Goal: Task Accomplishment & Management: Complete application form

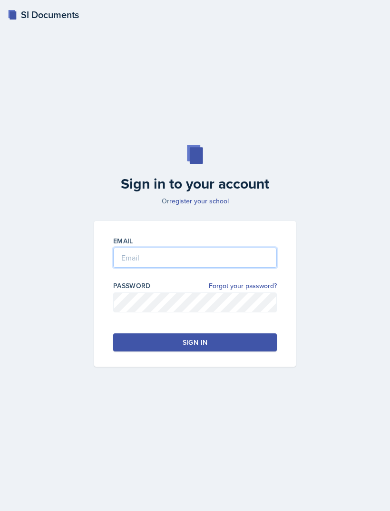
type input "[PERSON_NAME][EMAIL_ADDRESS][PERSON_NAME][DOMAIN_NAME]"
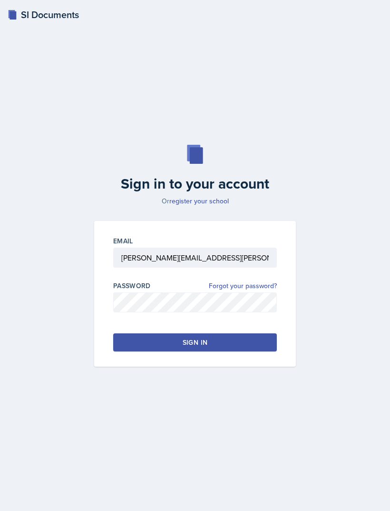
click at [142, 351] on button "Sign in" at bounding box center [195, 342] width 164 height 18
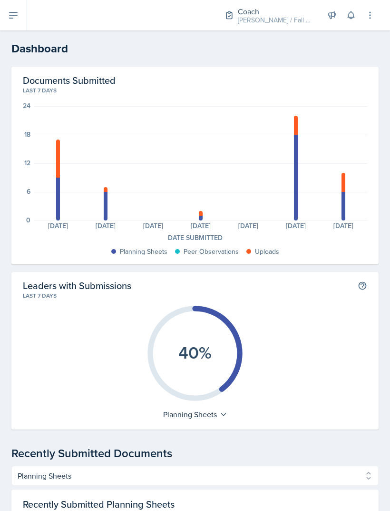
click at [12, 23] on button at bounding box center [13, 15] width 27 height 30
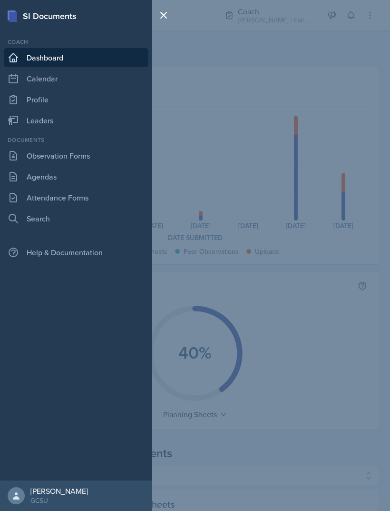
click at [22, 74] on link "Calendar" at bounding box center [76, 78] width 145 height 19
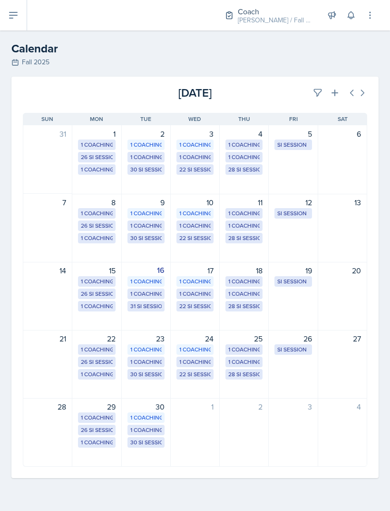
click at [139, 170] on div "30 SI Sessions" at bounding box center [145, 169] width 31 height 9
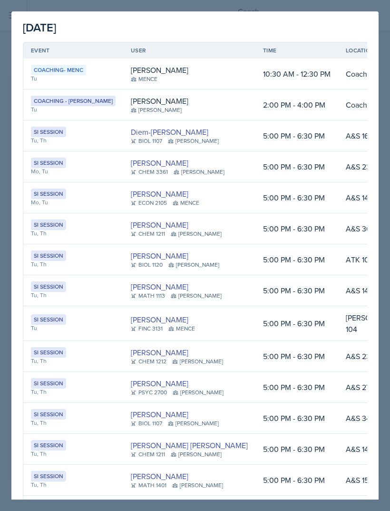
click at [363, 5] on div at bounding box center [195, 255] width 390 height 511
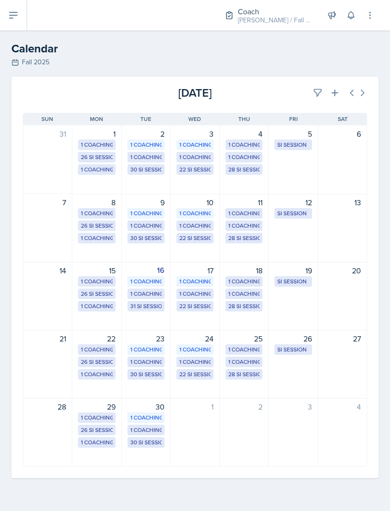
click at [17, 28] on button at bounding box center [13, 15] width 27 height 30
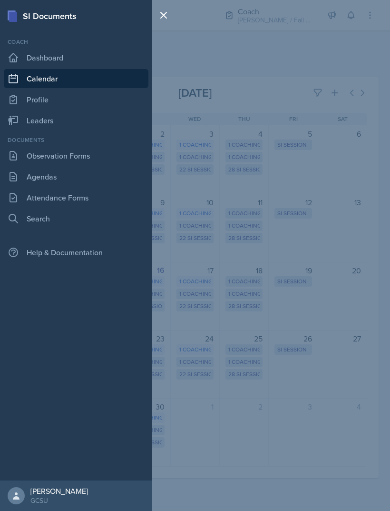
click at [75, 156] on link "Observation Forms" at bounding box center [76, 155] width 145 height 19
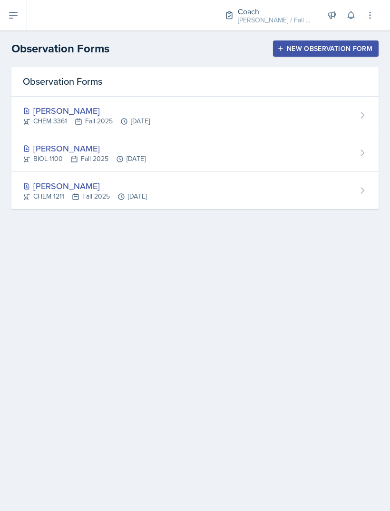
click at [6, 24] on button at bounding box center [13, 15] width 27 height 30
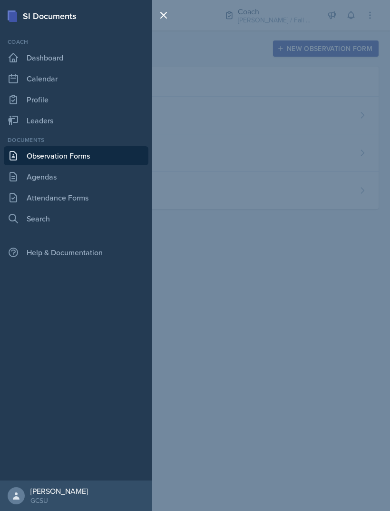
click at [296, 96] on div "SI Documents Coach Dashboard Calendar Profile Leaders Documents Observation For…" at bounding box center [195, 255] width 390 height 511
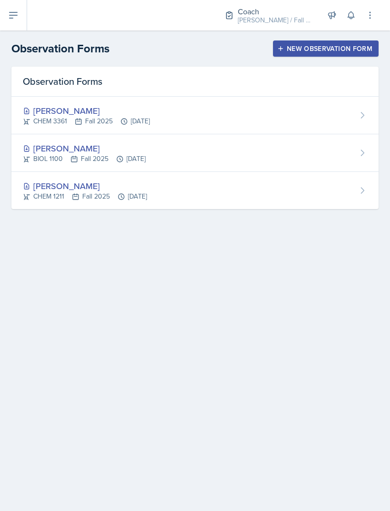
click at [317, 48] on div "New Observation Form" at bounding box center [325, 49] width 93 height 8
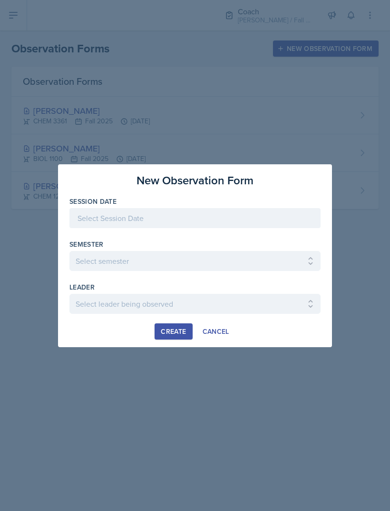
click at [150, 219] on div at bounding box center [194, 218] width 251 height 20
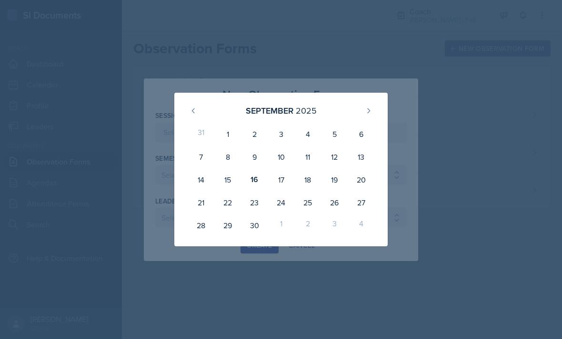
click at [255, 180] on div "16" at bounding box center [254, 179] width 27 height 23
type input "September 16th, 2025"
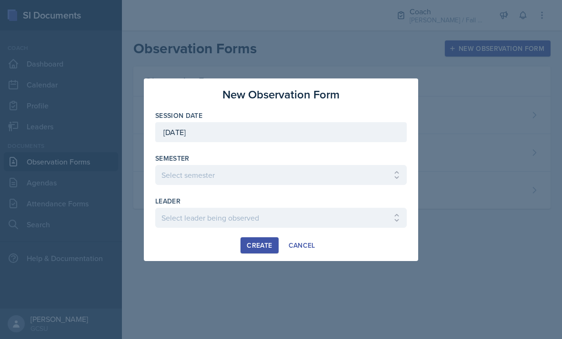
click at [371, 185] on select "Select semester All Spring 2020 Fall 2023 Spring 2019 Spring 2018 Fall 2017 Spr…" at bounding box center [280, 175] width 251 height 20
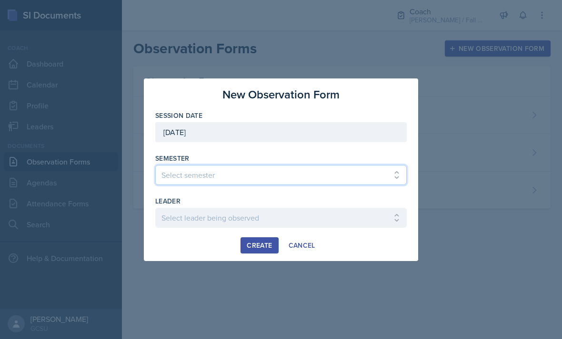
select select "986fdc3e-2246-4ffd-9cb8-78666de4ebed"
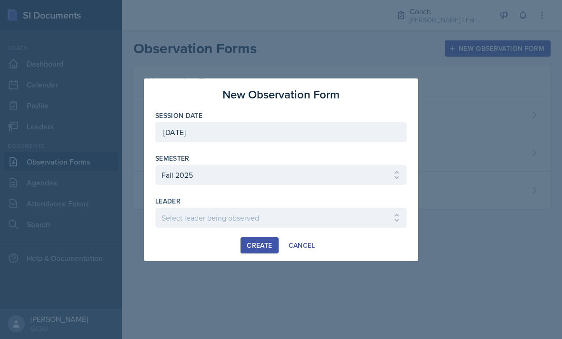
click at [343, 217] on select "Select leader being observed Anna Kroll / MATH 1113 / MAPP Ashton Mullendore / …" at bounding box center [280, 218] width 251 height 20
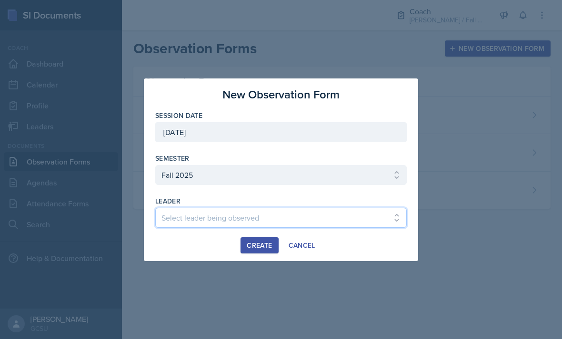
click at [347, 218] on select "Select leader being observed Anna Kroll / MATH 1113 / MAPP Ashton Mullendore / …" at bounding box center [280, 218] width 251 height 20
select select "043382da-5aed-488f-9029-a63e8449d6b0"
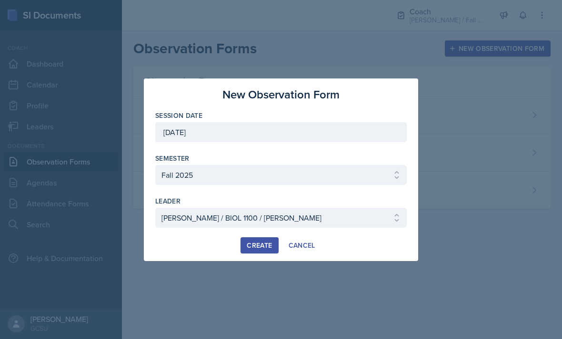
click at [254, 242] on div "Create" at bounding box center [259, 246] width 25 height 8
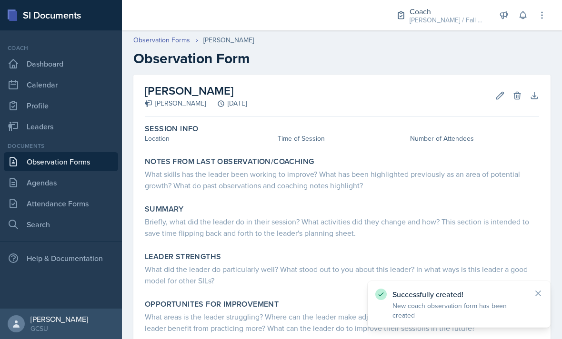
click at [177, 145] on div "Session Info Location Time of Session Number of Attendees" at bounding box center [342, 134] width 402 height 29
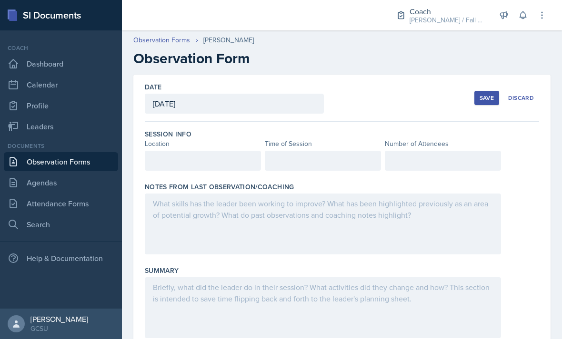
click at [229, 155] on div at bounding box center [203, 161] width 116 height 20
click at [338, 160] on div at bounding box center [323, 161] width 116 height 20
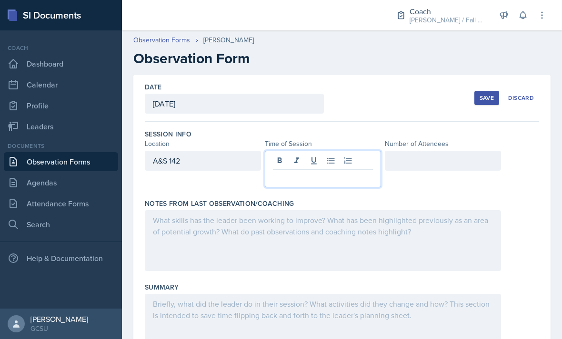
click at [350, 182] on p at bounding box center [323, 177] width 100 height 11
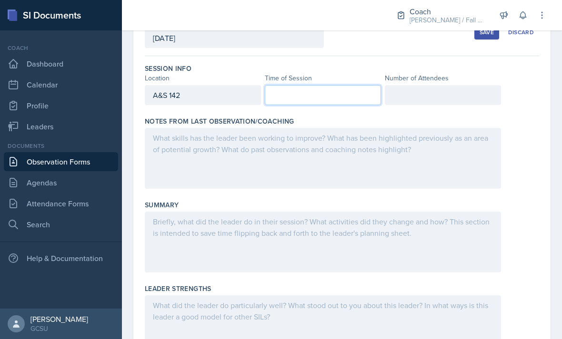
scroll to position [64, 0]
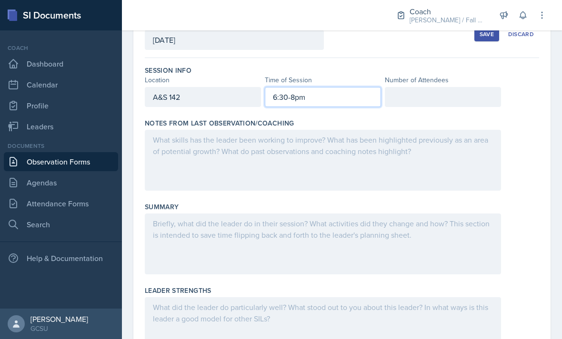
click at [390, 95] on div at bounding box center [443, 97] width 116 height 20
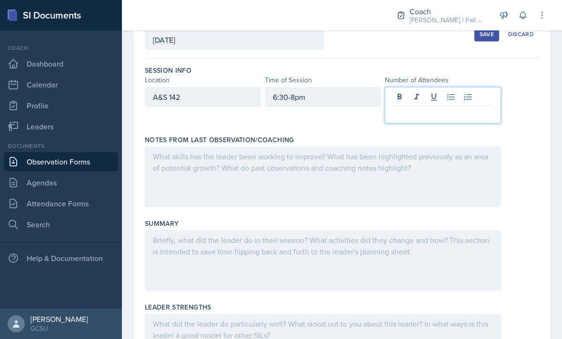
click at [390, 114] on p at bounding box center [443, 113] width 100 height 11
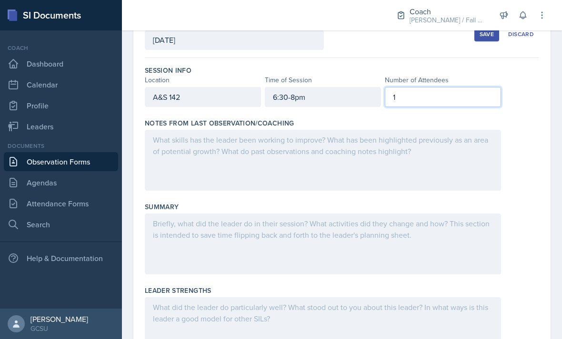
click at [356, 173] on div at bounding box center [323, 160] width 356 height 61
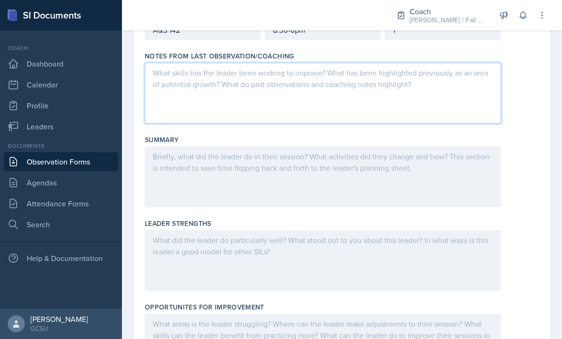
scroll to position [130, 0]
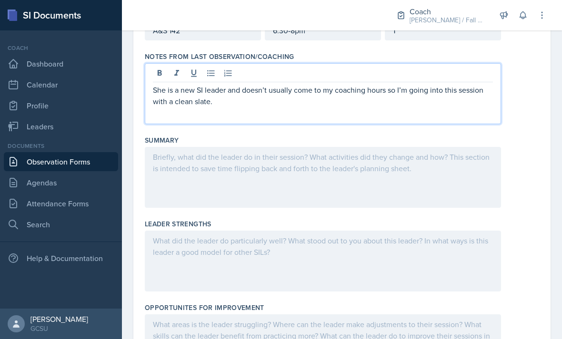
click at [198, 172] on div at bounding box center [323, 177] width 356 height 61
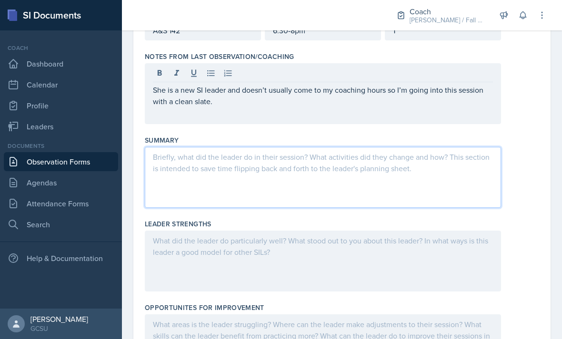
click at [229, 100] on p "She is a new SI leader and doesn’t usually come to my coaching hours so I’m goi…" at bounding box center [323, 95] width 340 height 23
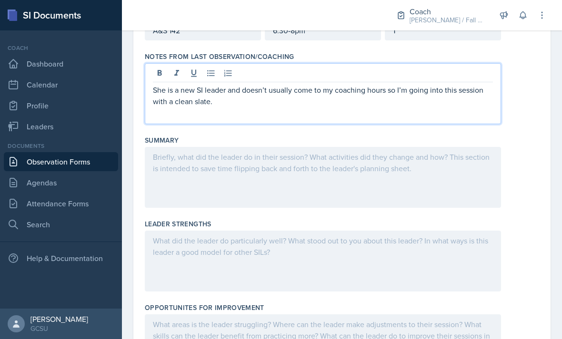
click at [227, 106] on p "She is a new SI leader and doesn’t usually come to my coaching hours so I’m goi…" at bounding box center [323, 95] width 340 height 23
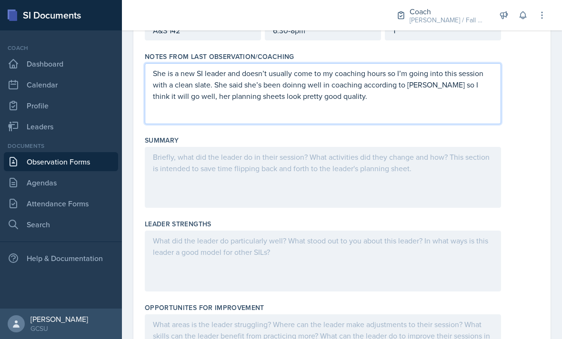
click at [390, 168] on div at bounding box center [323, 177] width 356 height 61
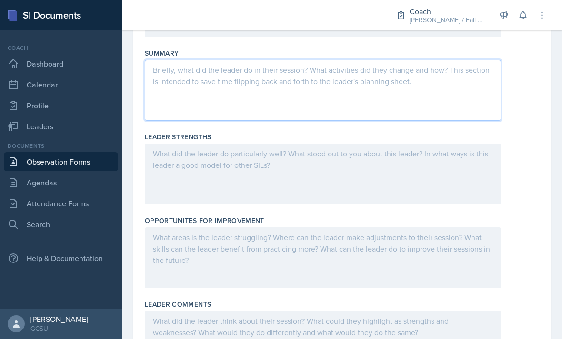
scroll to position [216, 0]
click at [339, 68] on p at bounding box center [323, 71] width 340 height 11
click at [304, 142] on div "Leader Strengths" at bounding box center [342, 139] width 394 height 10
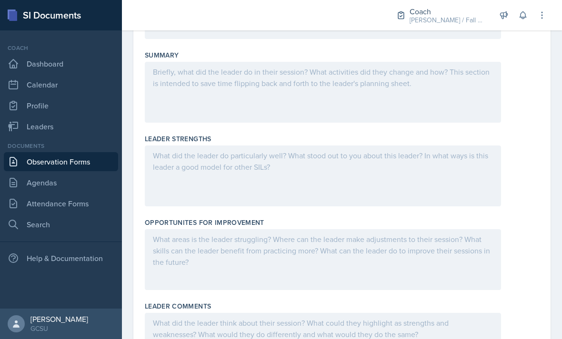
click at [305, 93] on div at bounding box center [323, 92] width 356 height 61
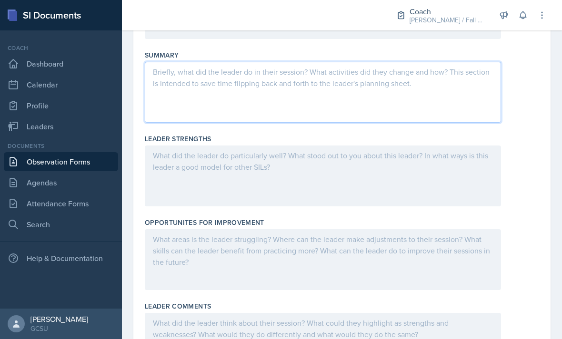
click at [254, 171] on div at bounding box center [323, 176] width 356 height 61
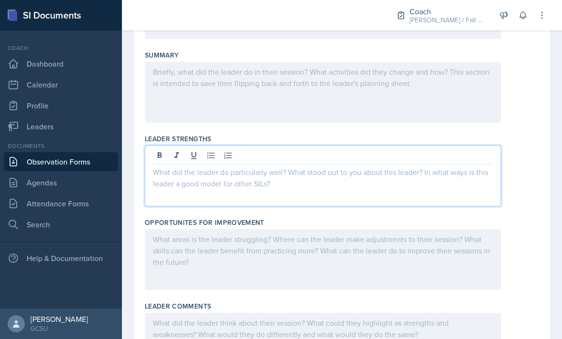
click at [263, 77] on div at bounding box center [323, 92] width 356 height 61
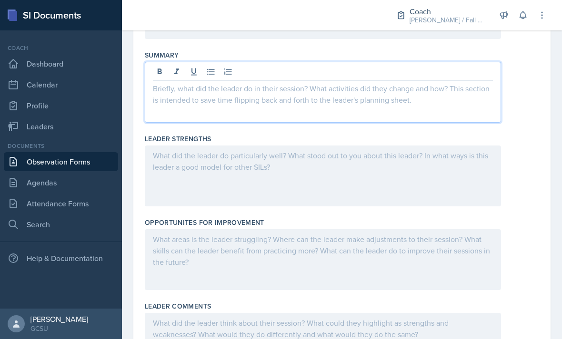
click at [210, 69] on icon at bounding box center [211, 72] width 10 height 10
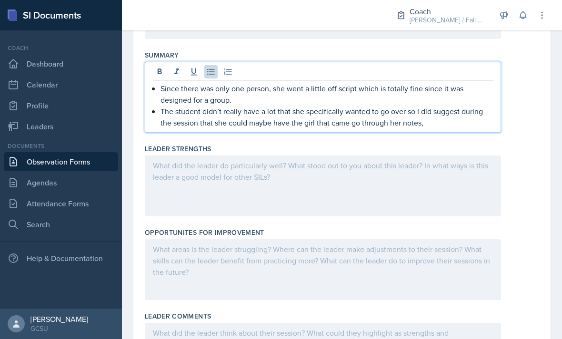
click at [390, 197] on div at bounding box center [323, 186] width 356 height 61
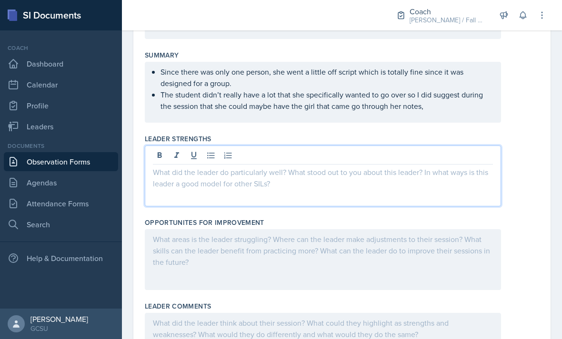
click at [216, 155] on button at bounding box center [210, 155] width 13 height 13
click at [207, 161] on button at bounding box center [210, 155] width 13 height 13
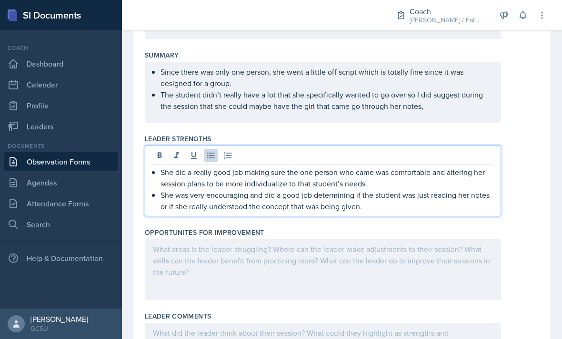
click at [390, 107] on p "The student didn’t really have a lot that she specifically wanted to go over so…" at bounding box center [326, 100] width 332 height 23
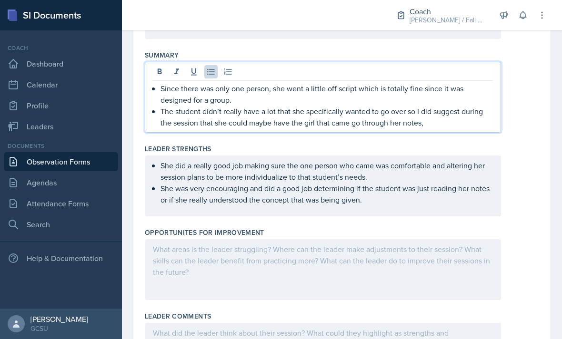
click at [390, 126] on p "The student didn’t really have a lot that she specifically wanted to go over so…" at bounding box center [326, 117] width 332 height 23
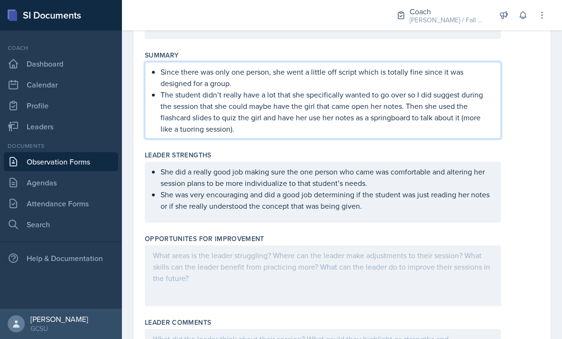
click at [390, 256] on div at bounding box center [323, 276] width 356 height 61
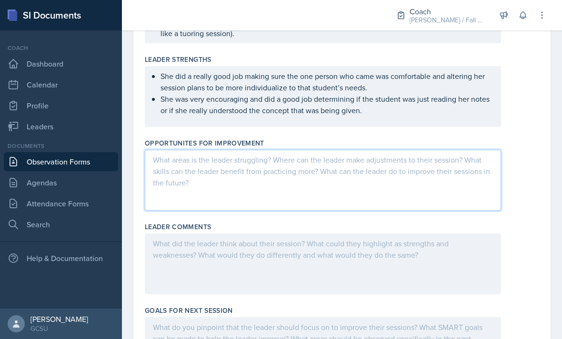
scroll to position [325, 0]
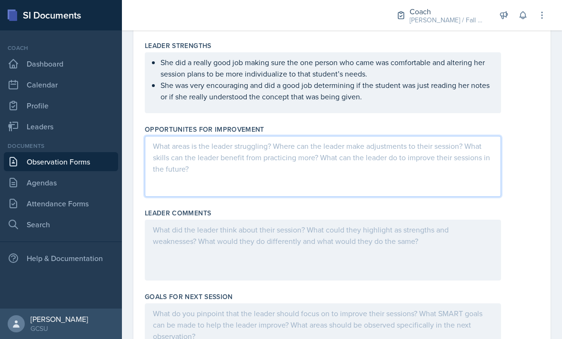
click at [390, 164] on div at bounding box center [323, 166] width 356 height 61
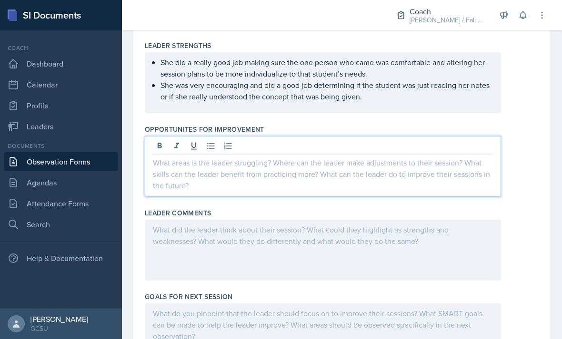
click at [208, 143] on icon at bounding box center [211, 146] width 10 height 10
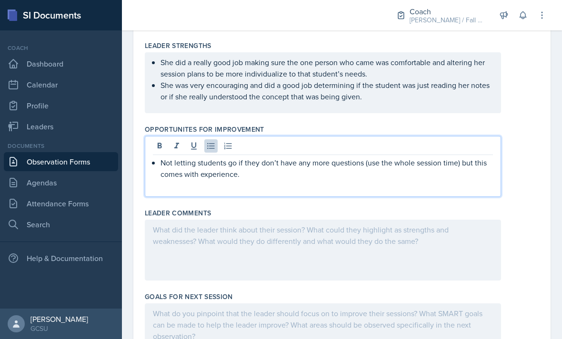
click at [390, 196] on div "Not letting students go if they don’t have any more questions (use the whole se…" at bounding box center [323, 166] width 356 height 61
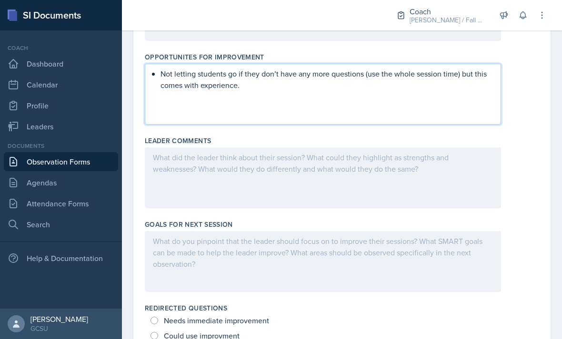
scroll to position [396, 0]
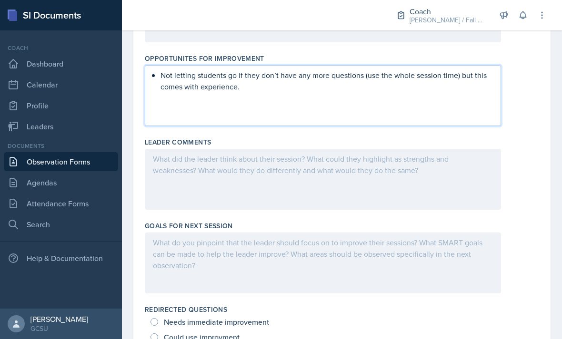
click at [390, 185] on div at bounding box center [323, 179] width 356 height 61
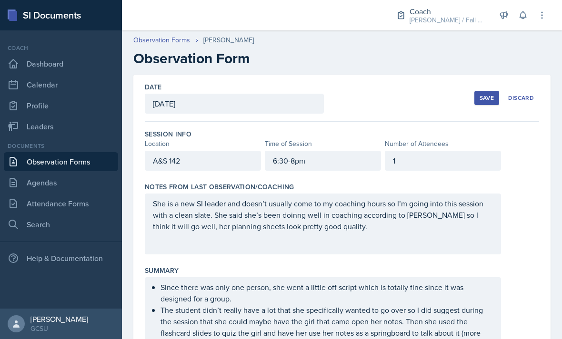
scroll to position [0, 0]
click at [390, 96] on div "Save" at bounding box center [486, 98] width 14 height 8
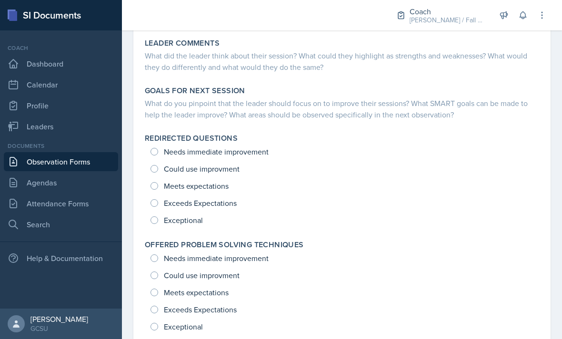
scroll to position [367, 0]
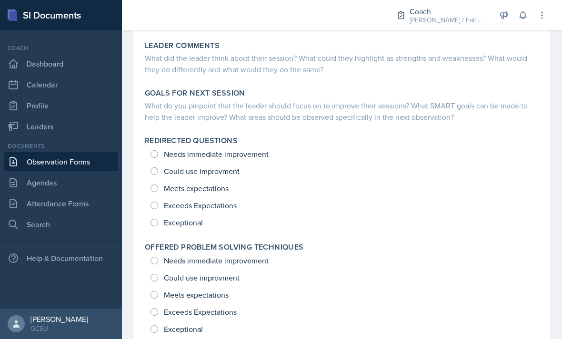
click at [160, 202] on div "Needs immediate improvement Could use improvment Meets expectations Exceeds Exp…" at bounding box center [342, 189] width 394 height 86
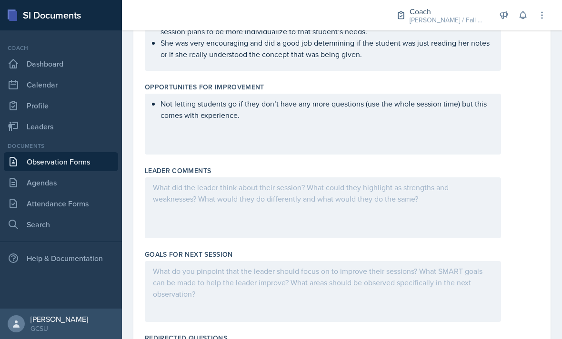
click at [165, 209] on div at bounding box center [323, 208] width 356 height 61
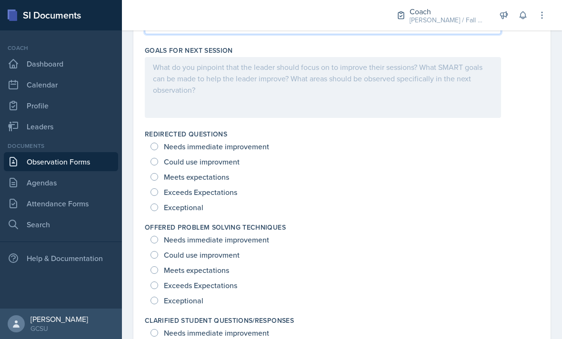
click at [158, 208] on input "Exceptional" at bounding box center [154, 208] width 8 height 8
radio input "true"
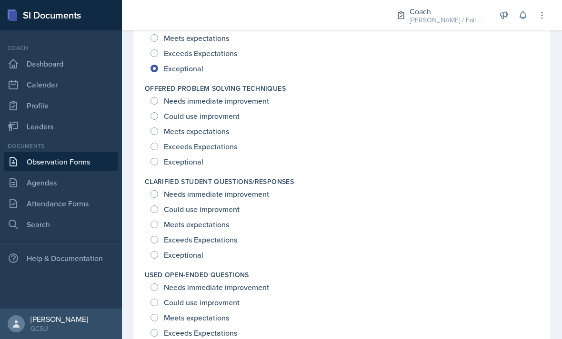
scroll to position [711, 0]
click at [157, 158] on div "Exceptional" at bounding box center [177, 161] width 55 height 15
click at [159, 161] on div "Exceptional" at bounding box center [177, 161] width 55 height 15
click at [159, 156] on div "Exceptional" at bounding box center [177, 161] width 55 height 15
click at [161, 161] on div "Exceptional" at bounding box center [177, 161] width 55 height 15
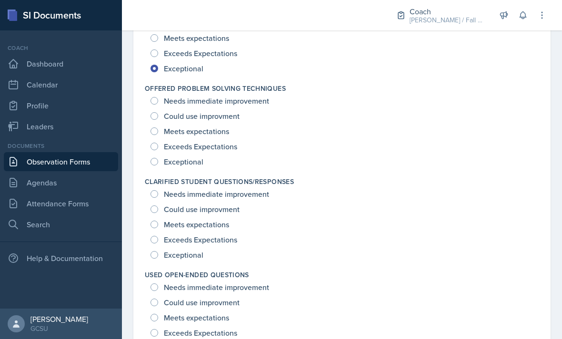
click at [157, 254] on input "Exceptional" at bounding box center [154, 255] width 8 height 8
radio input "true"
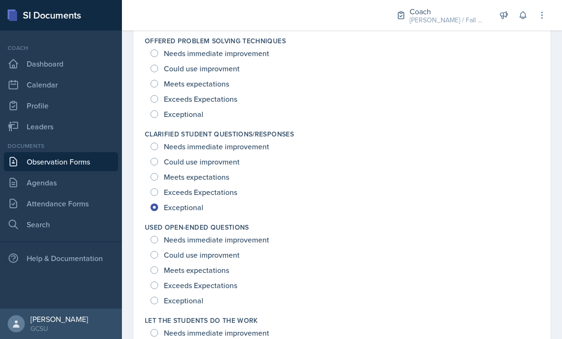
scroll to position [759, 0]
click at [158, 109] on div "Exceptional" at bounding box center [177, 113] width 55 height 15
click at [157, 111] on input "Exceptional" at bounding box center [154, 114] width 8 height 8
radio input "true"
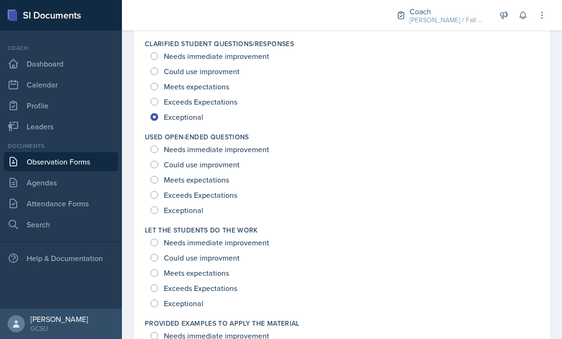
scroll to position [851, 0]
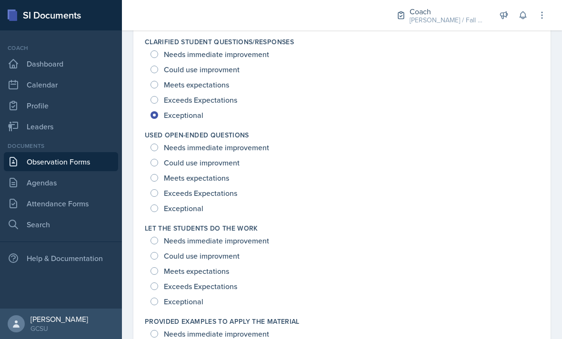
click at [160, 204] on div "Exceptional" at bounding box center [177, 208] width 55 height 15
click at [156, 209] on input "Exceptional" at bounding box center [154, 209] width 8 height 8
radio input "true"
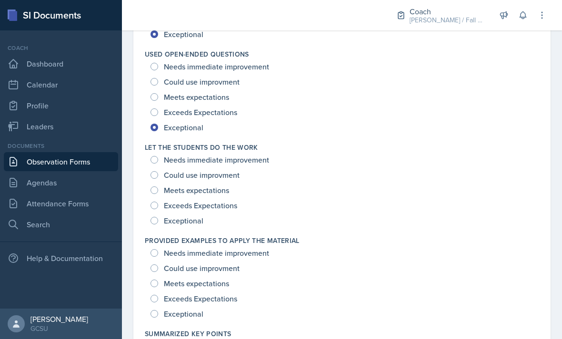
scroll to position [932, 0]
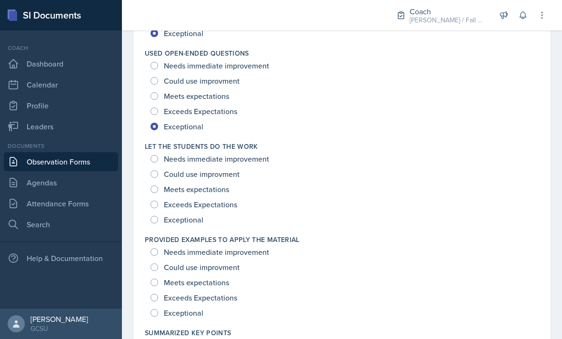
click at [156, 218] on input "Exceptional" at bounding box center [154, 220] width 8 height 8
radio input "true"
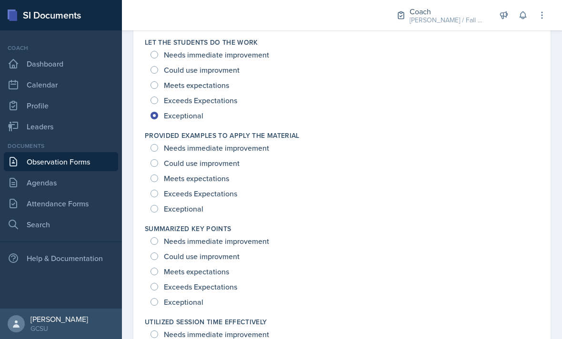
click at [156, 207] on input "Exceptional" at bounding box center [154, 209] width 8 height 8
radio input "true"
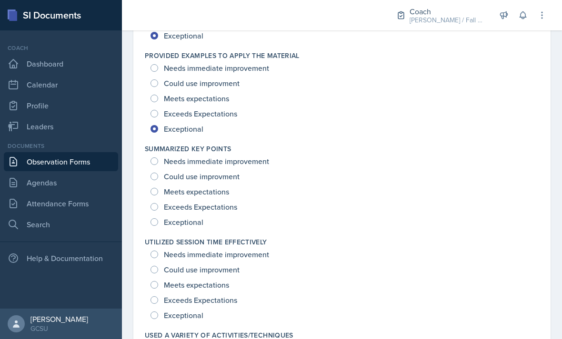
scroll to position [1119, 0]
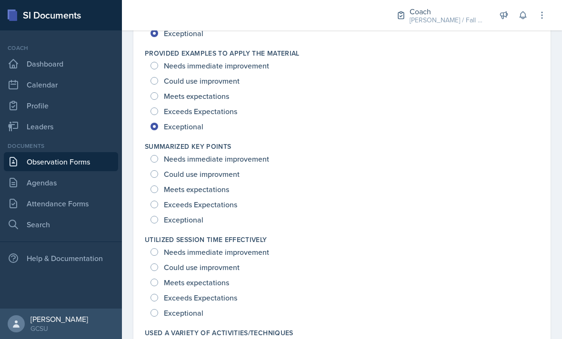
click at [157, 230] on div "Summarized Key Points Needs immediate improvement Could use improvment Meets ex…" at bounding box center [342, 184] width 394 height 93
click at [158, 219] on input "Exceptional" at bounding box center [154, 220] width 8 height 8
radio input "true"
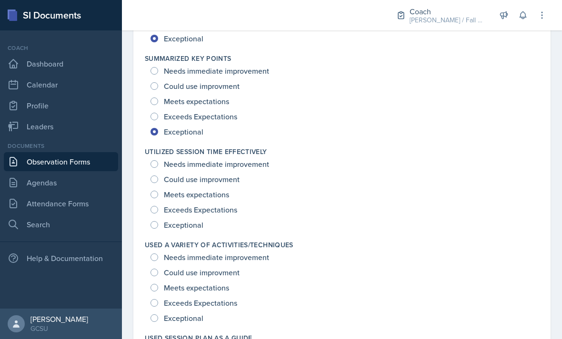
scroll to position [1213, 0]
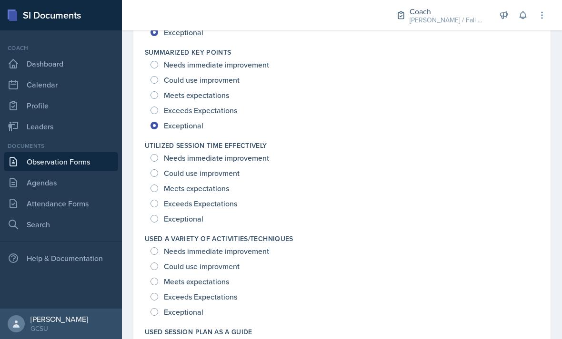
click at [157, 220] on input "Exceptional" at bounding box center [154, 219] width 8 height 8
radio input "true"
click at [158, 201] on div "Exceeds Expectations" at bounding box center [194, 203] width 89 height 15
click at [164, 200] on span "Exceeds Expectations" at bounding box center [200, 204] width 73 height 10
click at [158, 200] on input "Exceeds Expectations" at bounding box center [154, 204] width 8 height 8
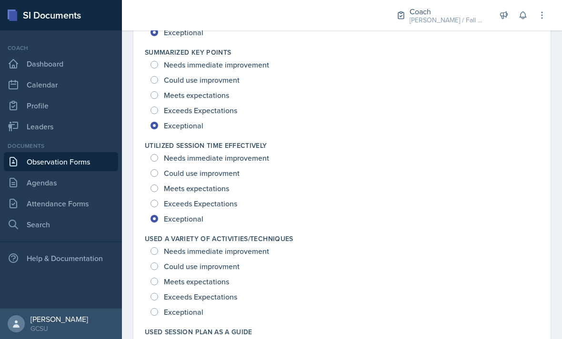
radio input "true"
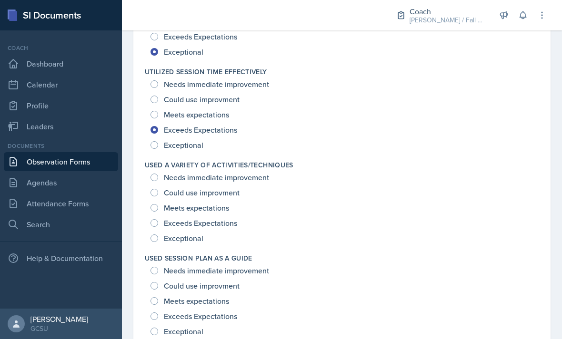
scroll to position [1289, 0]
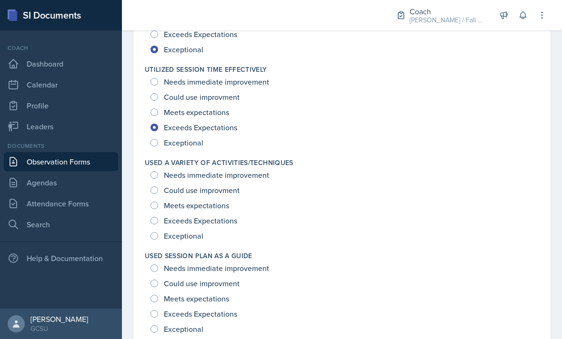
click at [155, 223] on input "Exceeds Expectations" at bounding box center [154, 221] width 8 height 8
radio input "true"
click at [157, 237] on input "Exceptional" at bounding box center [154, 236] width 8 height 8
radio input "true"
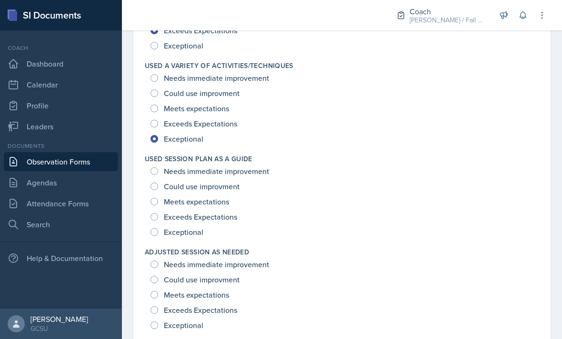
scroll to position [1384, 0]
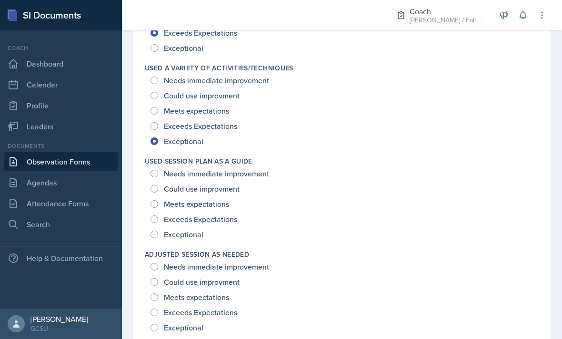
click at [155, 325] on input "Exceptional" at bounding box center [154, 328] width 8 height 8
radio input "true"
click at [157, 218] on input "Exceeds Expectations" at bounding box center [154, 220] width 8 height 8
radio input "true"
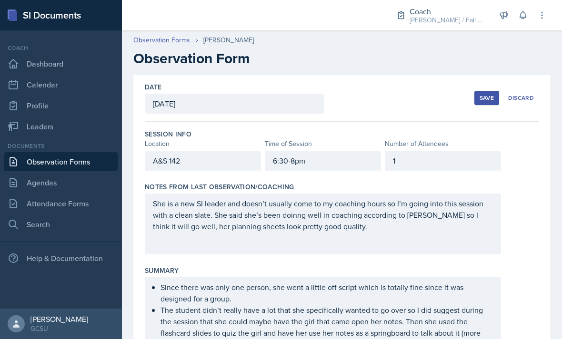
scroll to position [0, 0]
click at [390, 100] on div "Save" at bounding box center [486, 98] width 14 height 8
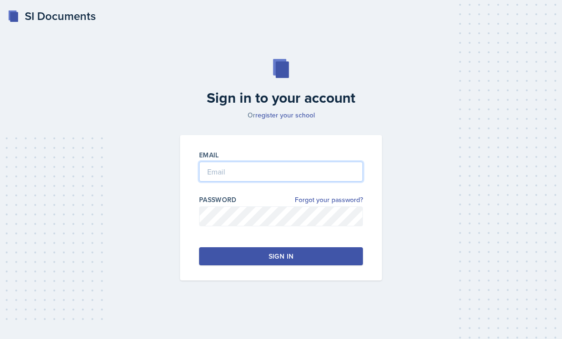
click at [299, 182] on input "email" at bounding box center [281, 172] width 164 height 20
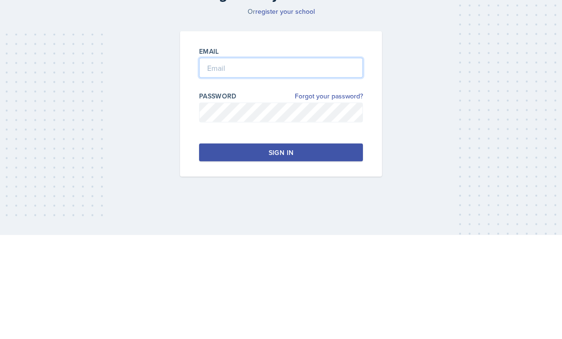
type input "[PERSON_NAME][EMAIL_ADDRESS][PERSON_NAME][DOMAIN_NAME]"
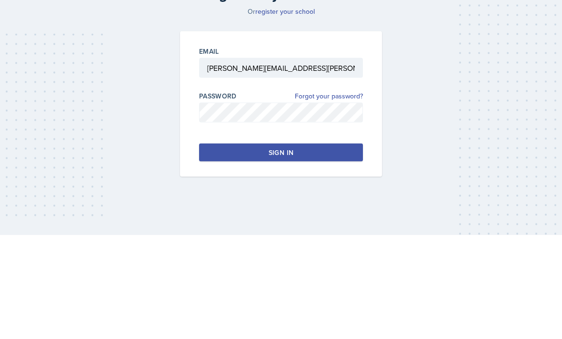
scroll to position [30, 0]
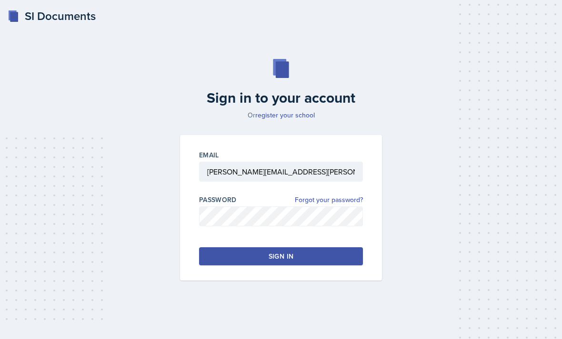
click at [327, 248] on button "Sign in" at bounding box center [281, 257] width 164 height 18
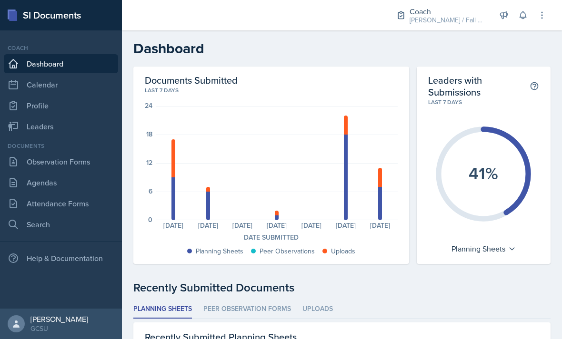
click at [29, 132] on link "Leaders" at bounding box center [61, 126] width 114 height 19
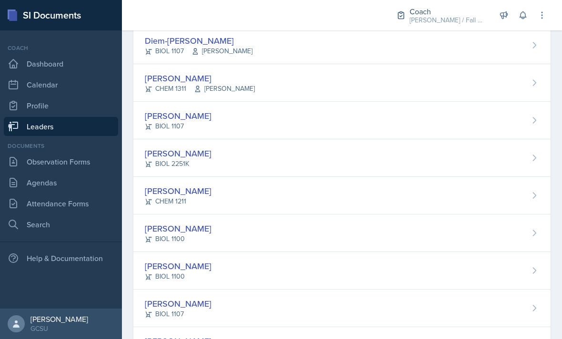
scroll to position [624, 0]
click at [180, 227] on div "Katie Ingraham" at bounding box center [178, 228] width 67 height 13
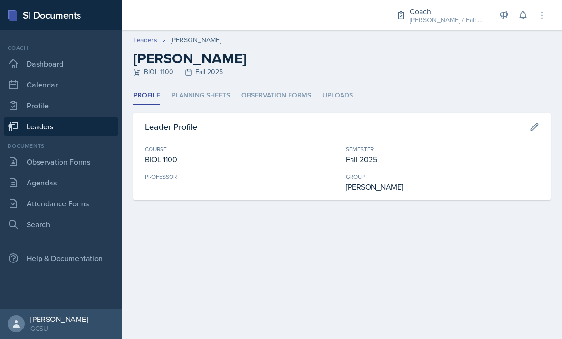
click at [190, 92] on li "Planning Sheets" at bounding box center [200, 96] width 59 height 19
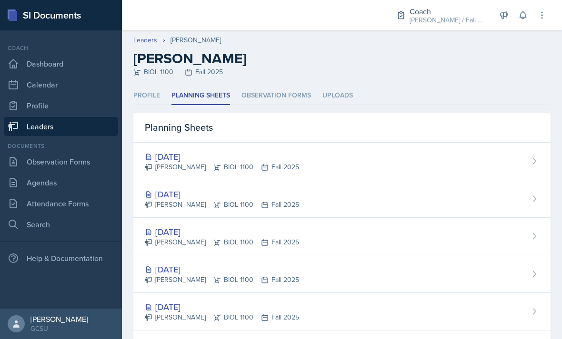
click at [171, 156] on div "Sep 16th, 2025" at bounding box center [222, 156] width 154 height 13
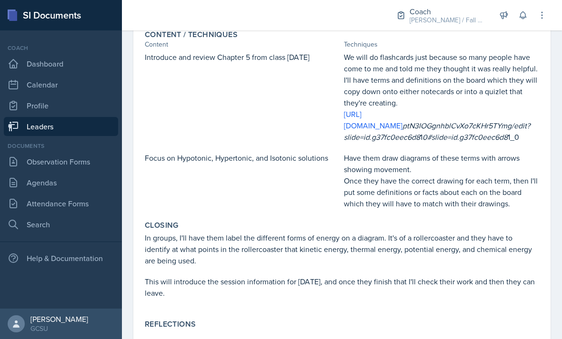
scroll to position [241, 0]
click at [31, 168] on link "Observation Forms" at bounding box center [61, 161] width 114 height 19
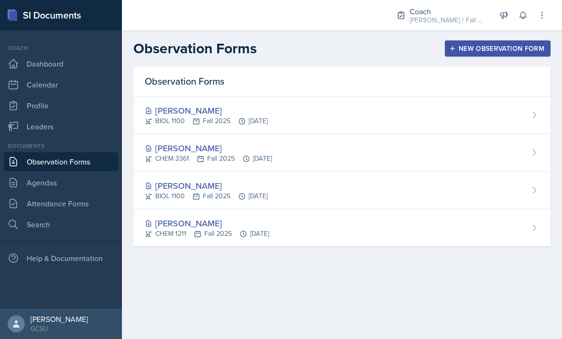
click at [34, 197] on link "Attendance Forms" at bounding box center [61, 203] width 114 height 19
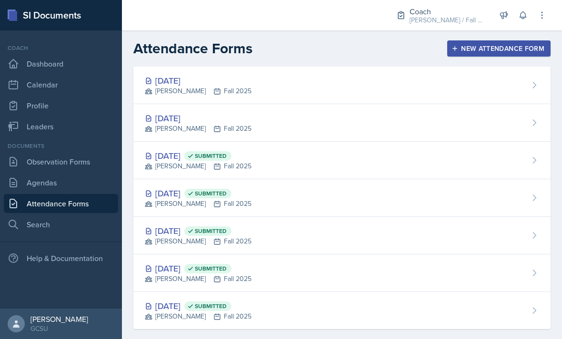
click at [529, 156] on div "Sep 15th, 2025 Submitted BECK Fall 2025" at bounding box center [341, 161] width 417 height 38
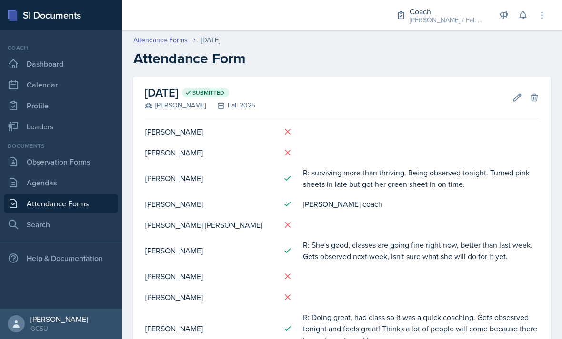
click at [20, 179] on link "Agendas" at bounding box center [61, 182] width 114 height 19
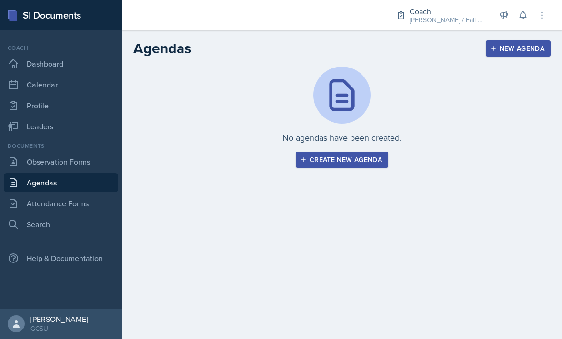
click at [29, 198] on link "Attendance Forms" at bounding box center [61, 203] width 114 height 19
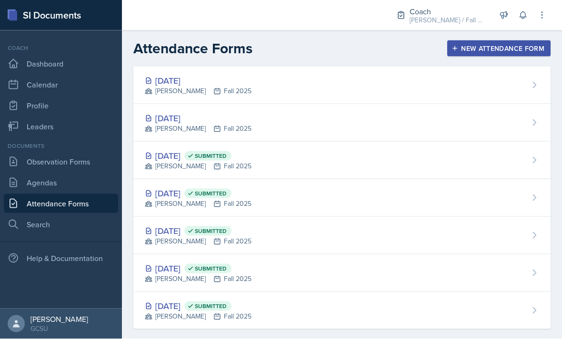
scroll to position [22, 0]
click at [523, 67] on div "Sep 22nd, 2025 BECK Fall 2025" at bounding box center [341, 86] width 417 height 38
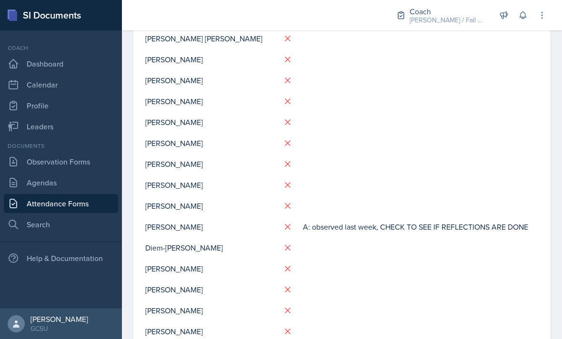
scroll to position [352, 0]
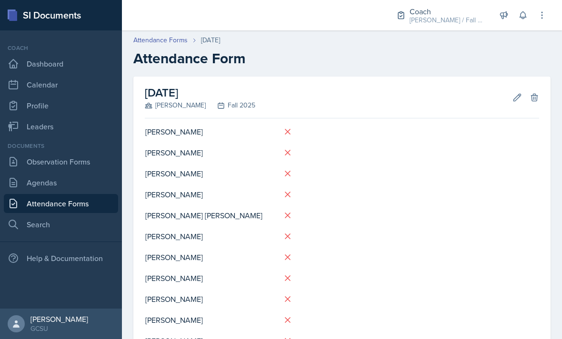
scroll to position [22, 0]
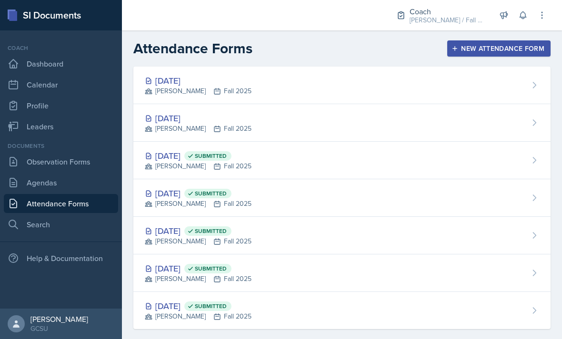
click at [171, 149] on div "Sep 15th, 2025 Submitted" at bounding box center [198, 155] width 107 height 13
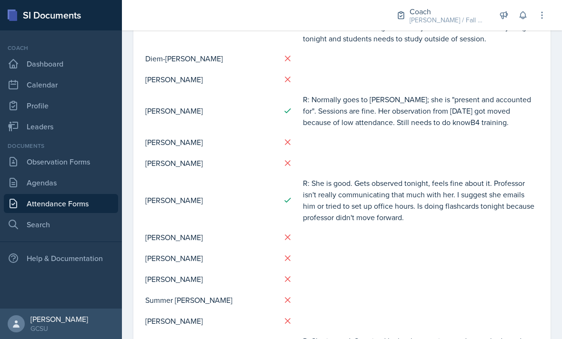
scroll to position [503, 0]
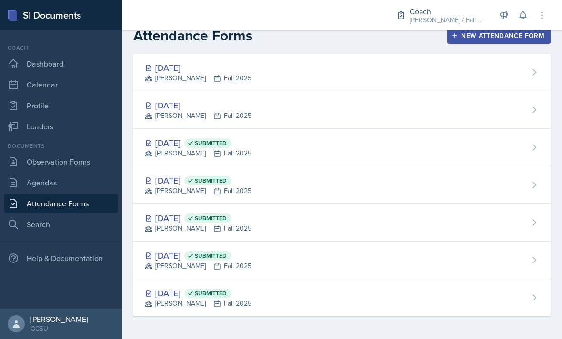
click at [169, 249] on div "Aug 25th, 2025 Submitted" at bounding box center [198, 255] width 107 height 13
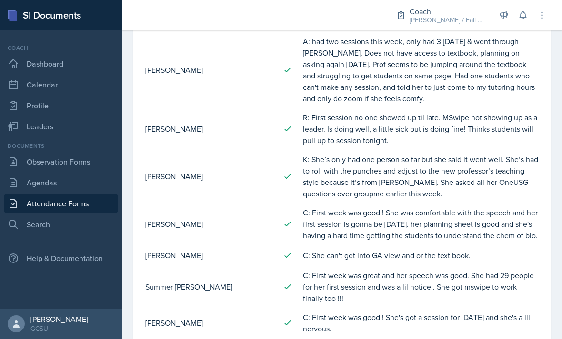
scroll to position [838, 0]
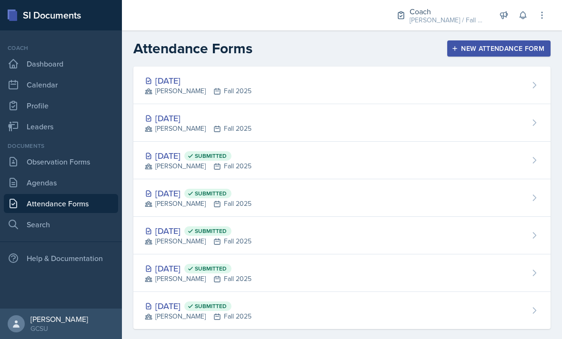
click at [165, 191] on div "Sep 8th, 2025 Submitted" at bounding box center [198, 193] width 107 height 13
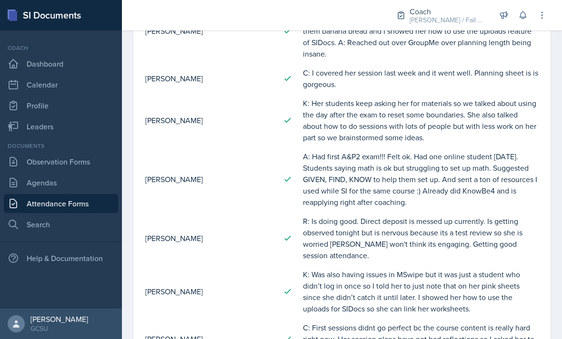
scroll to position [914, 0]
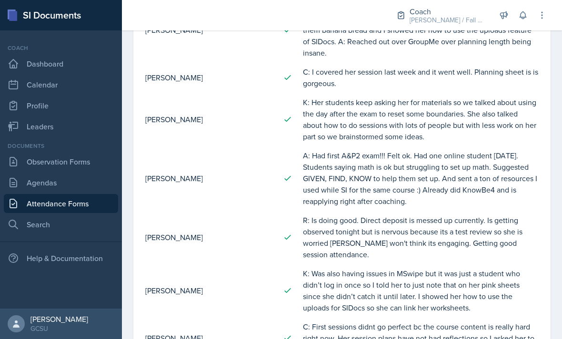
click at [74, 165] on link "Observation Forms" at bounding box center [61, 161] width 114 height 19
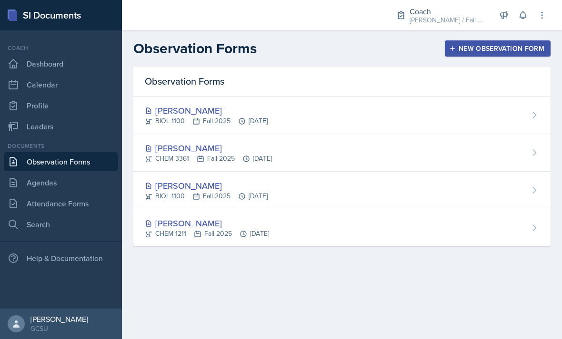
click at [170, 112] on div "Katie Ingraham" at bounding box center [206, 110] width 123 height 13
